Goal: Task Accomplishment & Management: Use online tool/utility

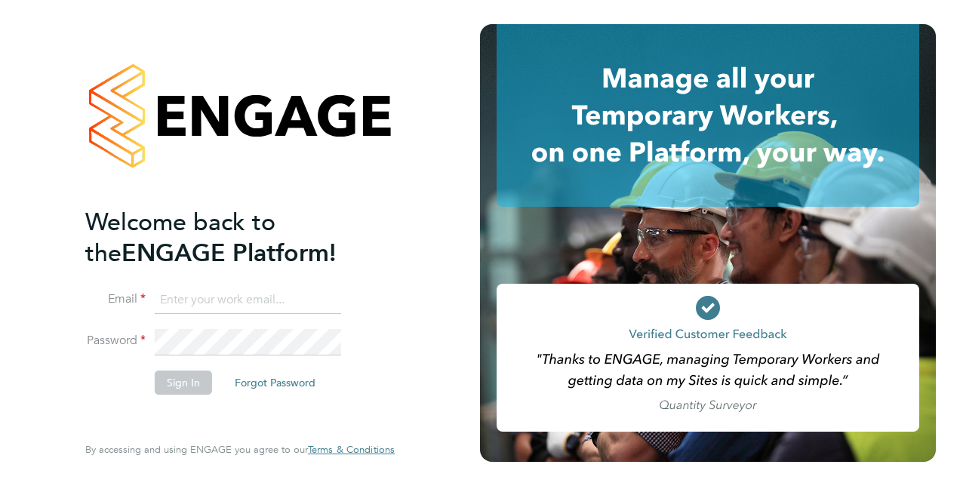
type input "[PERSON_NAME][EMAIL_ADDRESS][PERSON_NAME][DOMAIN_NAME]"
click at [170, 381] on button "Sign In" at bounding box center [183, 382] width 57 height 24
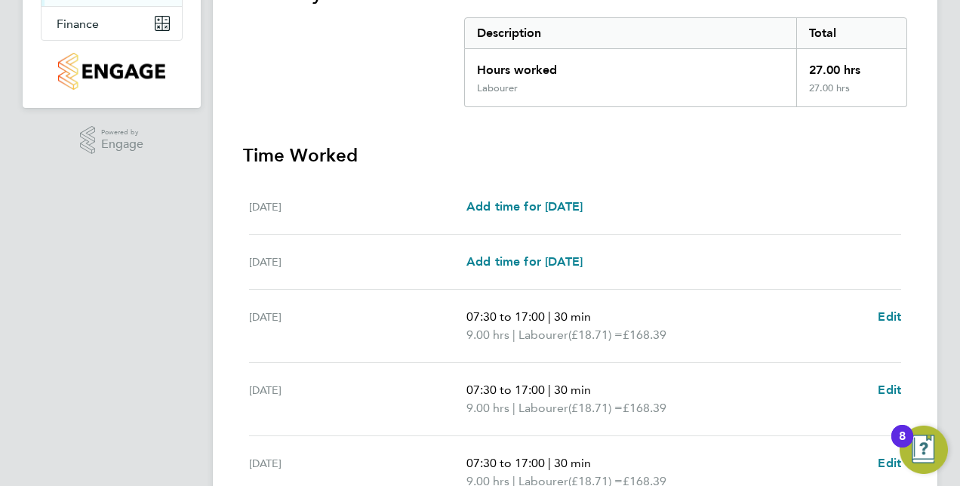
scroll to position [528, 0]
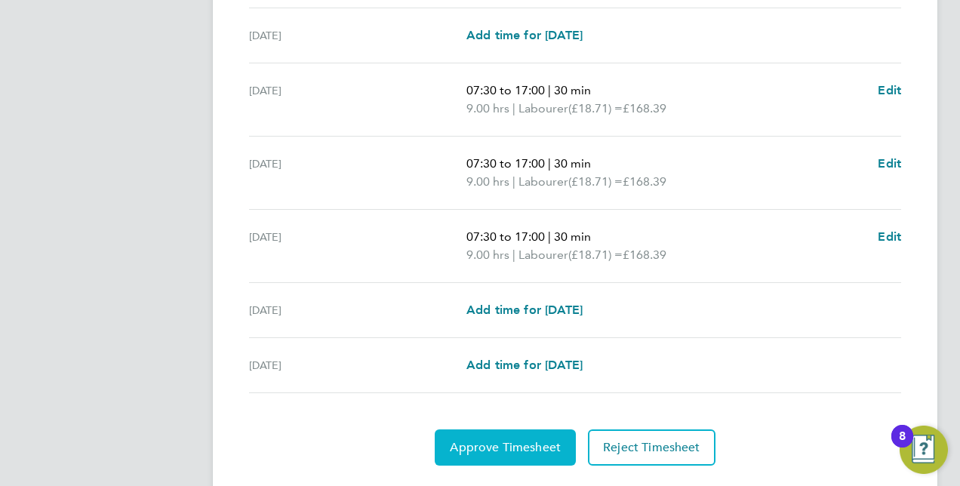
click at [513, 440] on span "Approve Timesheet" at bounding box center [505, 447] width 111 height 15
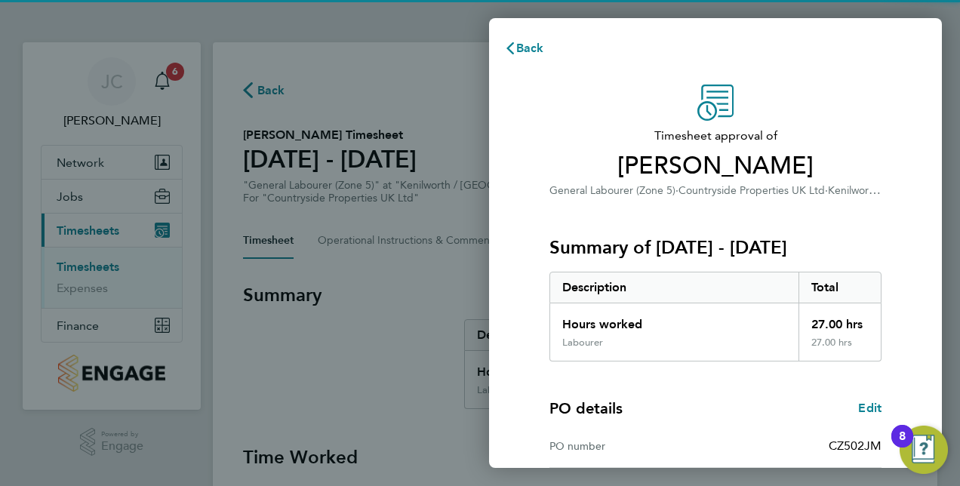
scroll to position [235, 0]
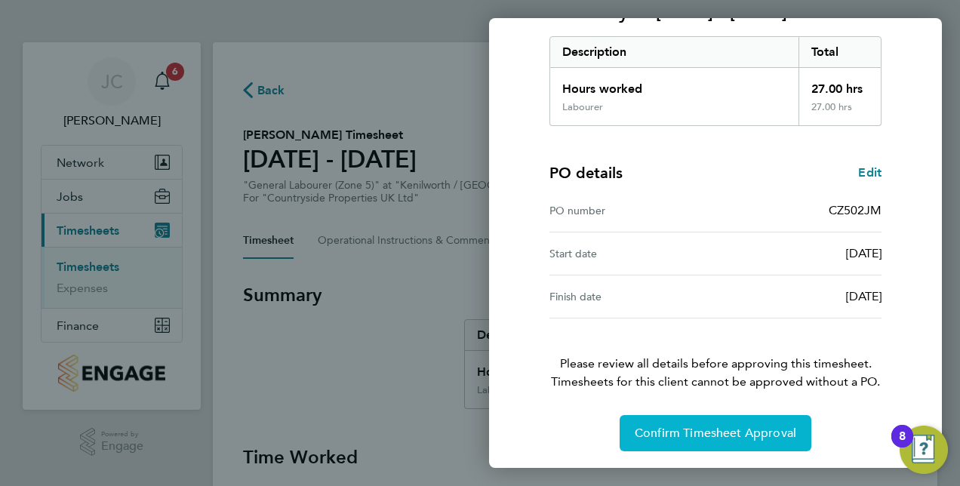
click at [697, 423] on button "Confirm Timesheet Approval" at bounding box center [715, 433] width 192 height 36
